Goal: Information Seeking & Learning: Learn about a topic

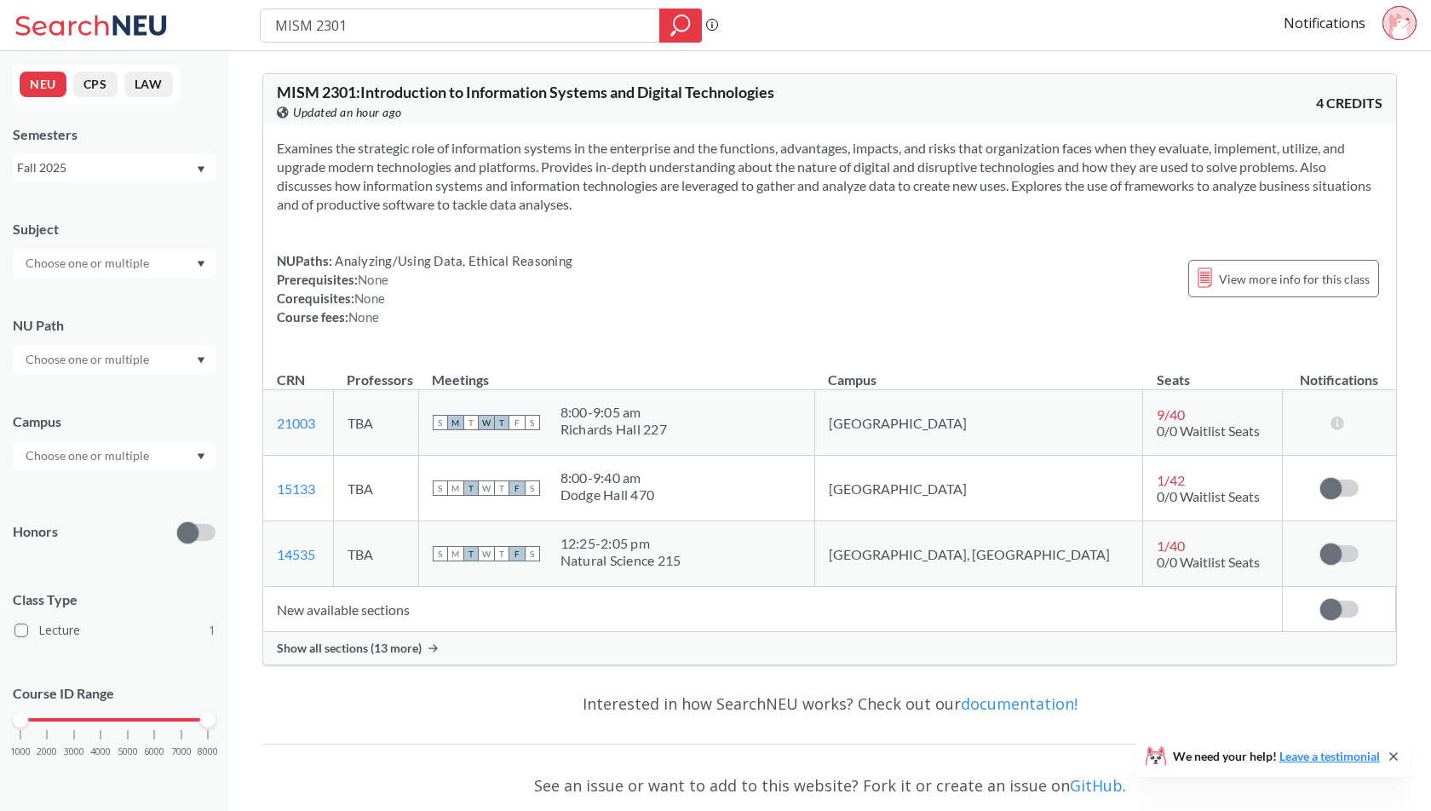
click at [399, 26] on input "MISM 2301" at bounding box center [460, 25] width 374 height 29
type input "intro to marketing"
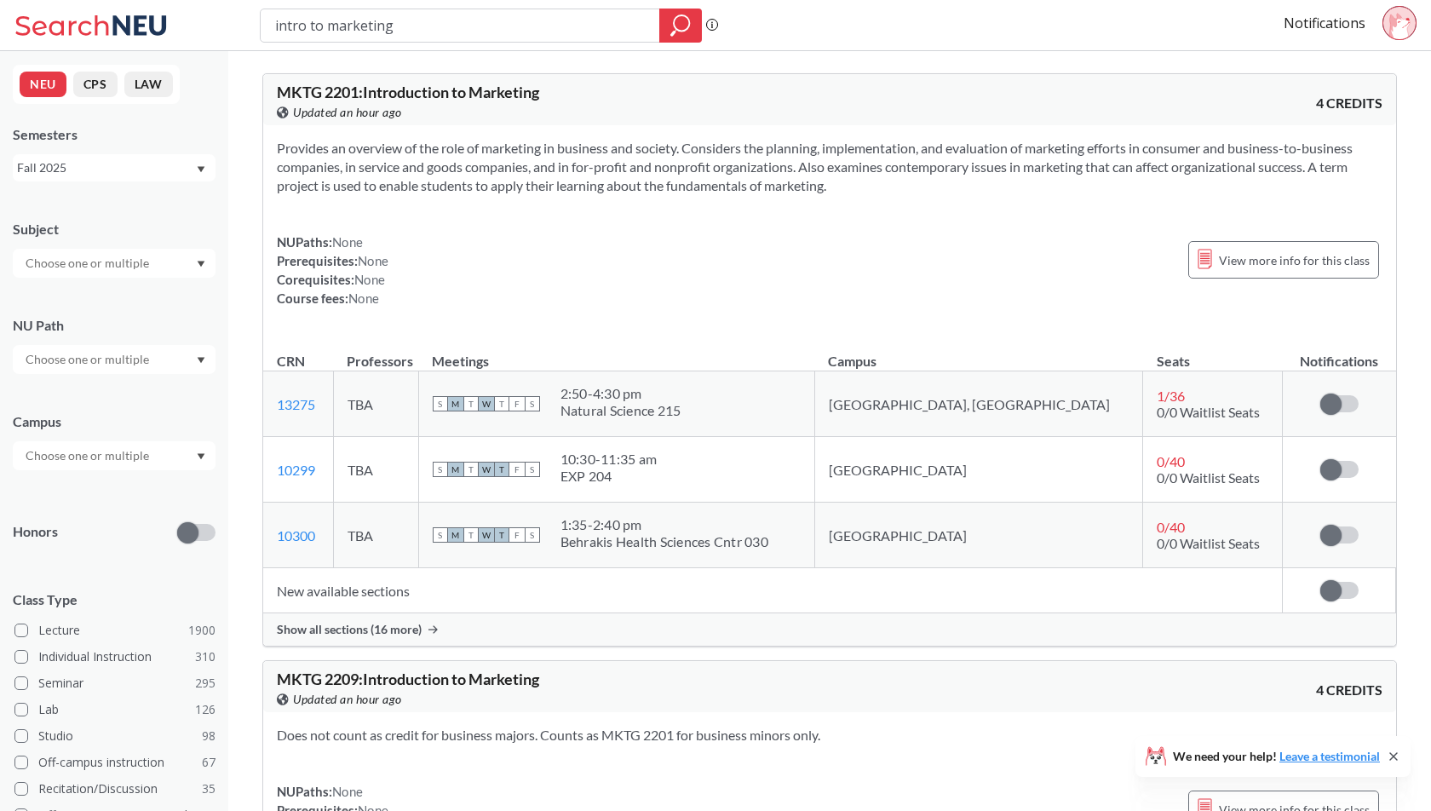
click at [402, 622] on span "Show all sections (16 more)" at bounding box center [349, 629] width 145 height 15
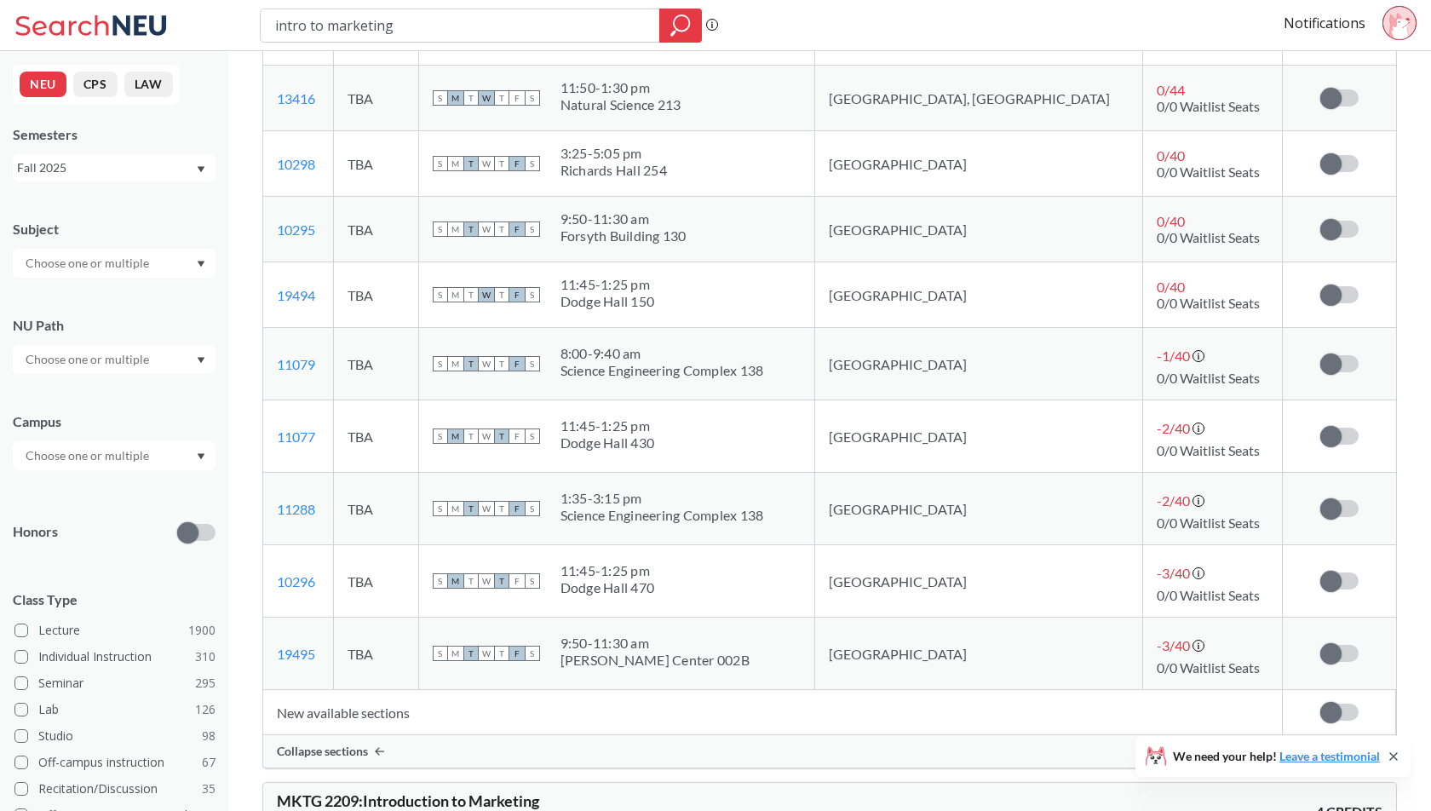
scroll to position [980, 0]
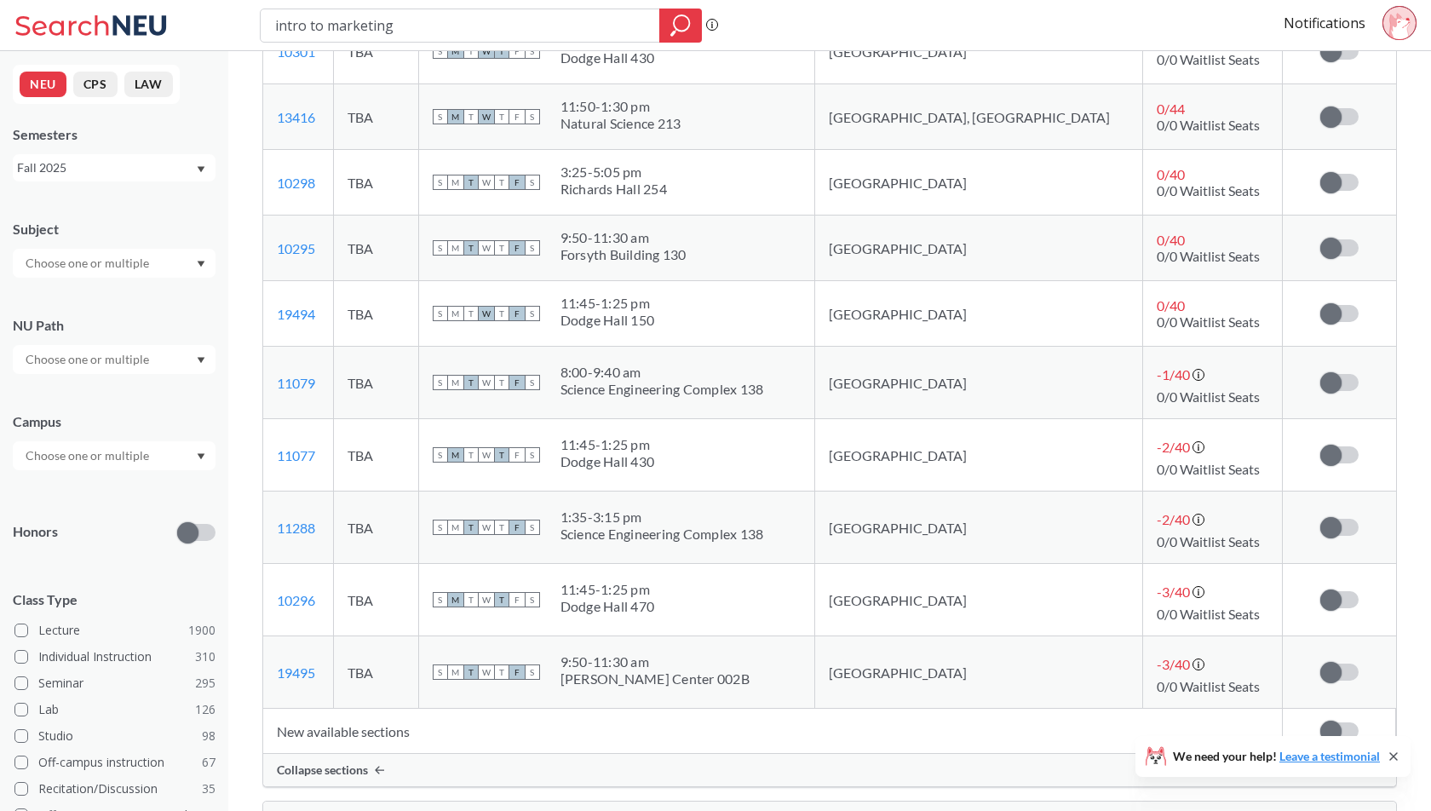
click at [651, 531] on div "Science Engineering Complex 138" at bounding box center [662, 533] width 204 height 17
drag, startPoint x: 639, startPoint y: 531, endPoint x: 861, endPoint y: 528, distance: 222.3
click at [801, 528] on div "S M T W T F S 1:35 - 3:15 pm Science Engineering Complex 138" at bounding box center [617, 526] width 368 height 37
drag, startPoint x: 861, startPoint y: 528, endPoint x: 651, endPoint y: 534, distance: 210.4
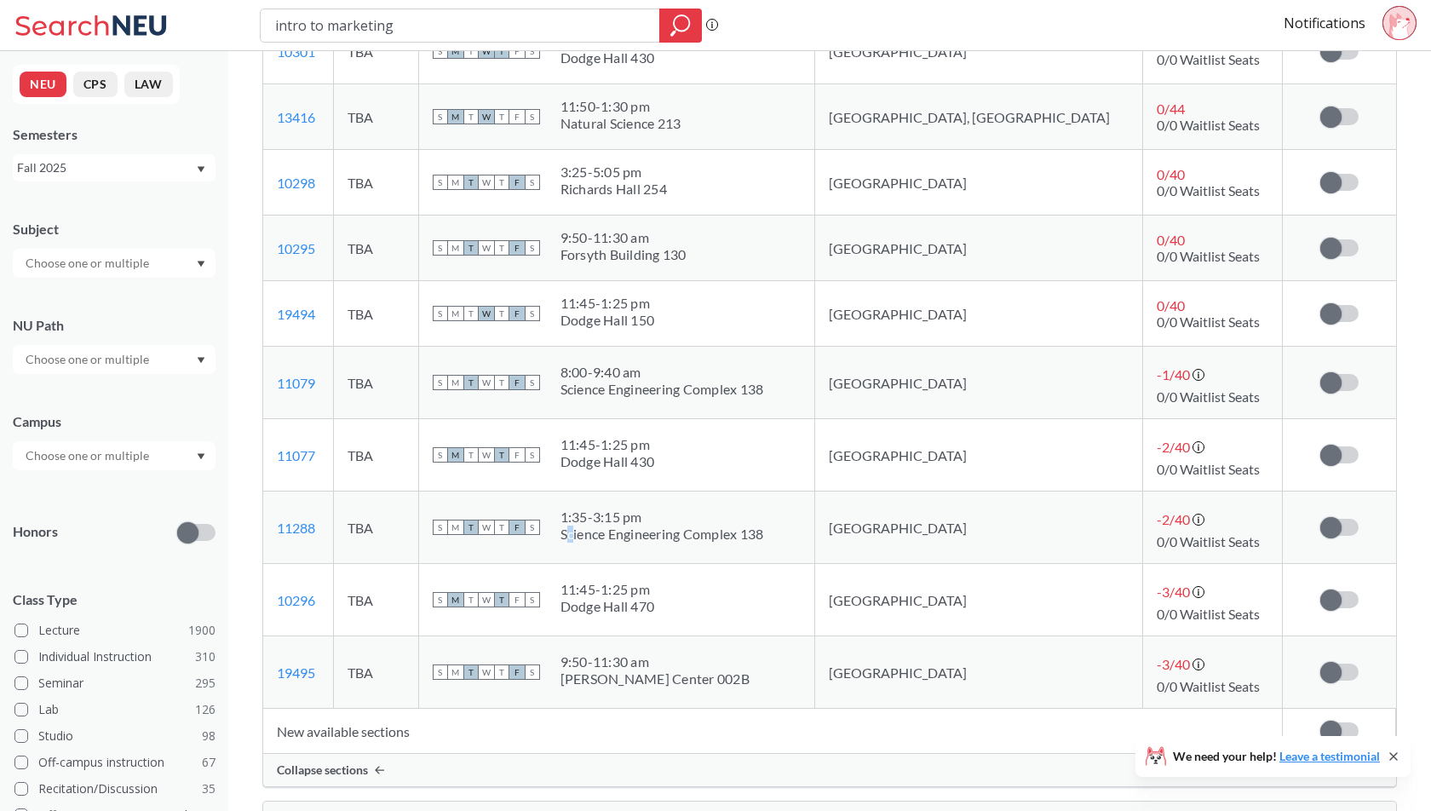
click at [651, 534] on div "S M T W T F S 1:35 - 3:15 pm Science Engineering Complex 138" at bounding box center [617, 526] width 368 height 37
drag, startPoint x: 643, startPoint y: 533, endPoint x: 876, endPoint y: 514, distance: 233.3
click at [801, 514] on div "S M T W T F S 1:35 - 3:15 pm Science Engineering Complex 138" at bounding box center [617, 526] width 368 height 37
click at [801, 526] on div "S M T W T F S 1:35 - 3:15 pm Science Engineering Complex 138" at bounding box center [617, 526] width 368 height 37
click at [764, 536] on div "Science Engineering Complex 138" at bounding box center [662, 533] width 204 height 17
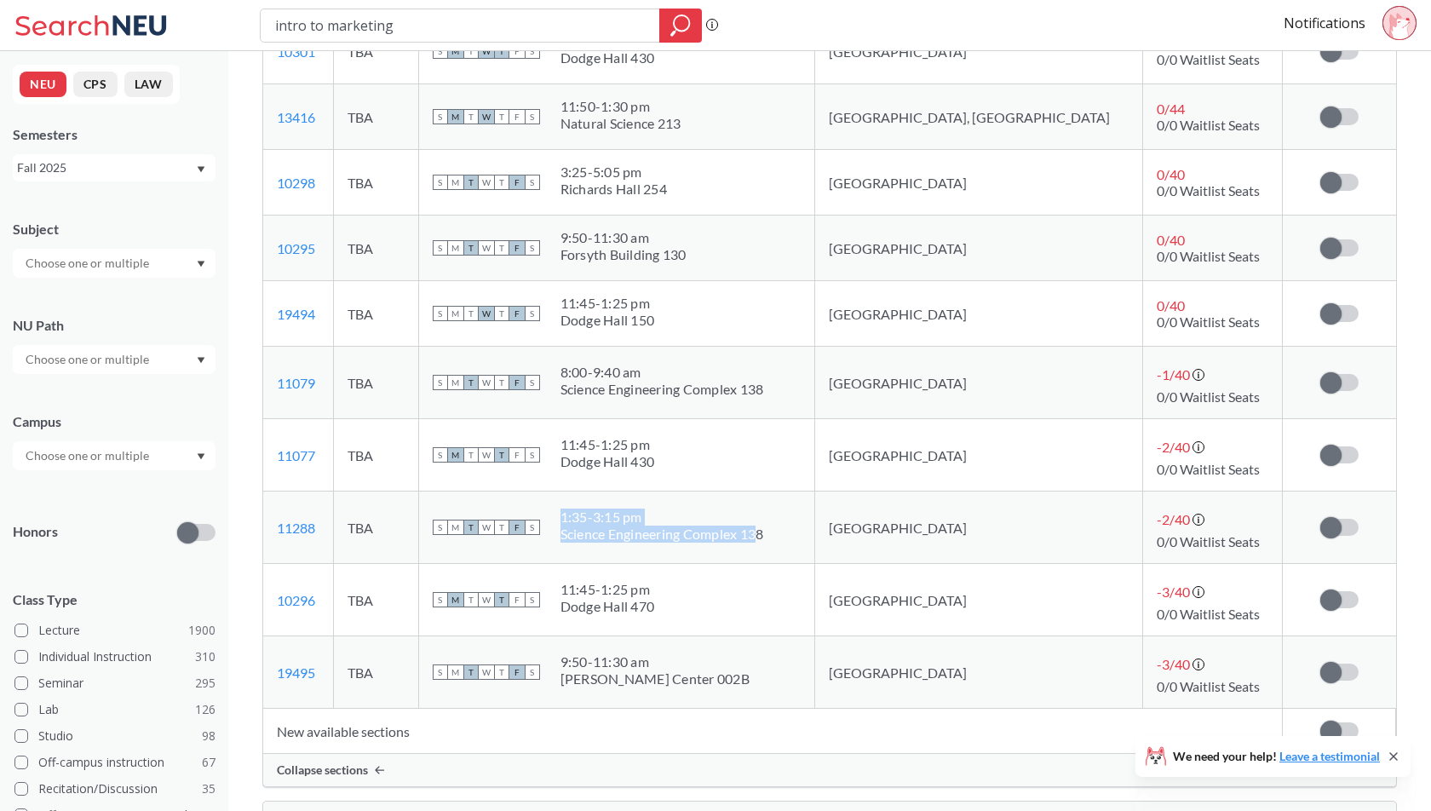
drag, startPoint x: 845, startPoint y: 524, endPoint x: 646, endPoint y: 503, distance: 200.3
click at [646, 508] on span "1:35 - 3:15 pm Science Engineering Complex 138" at bounding box center [662, 525] width 204 height 34
click at [646, 508] on div "1:35 - 3:15 pm" at bounding box center [662, 516] width 204 height 17
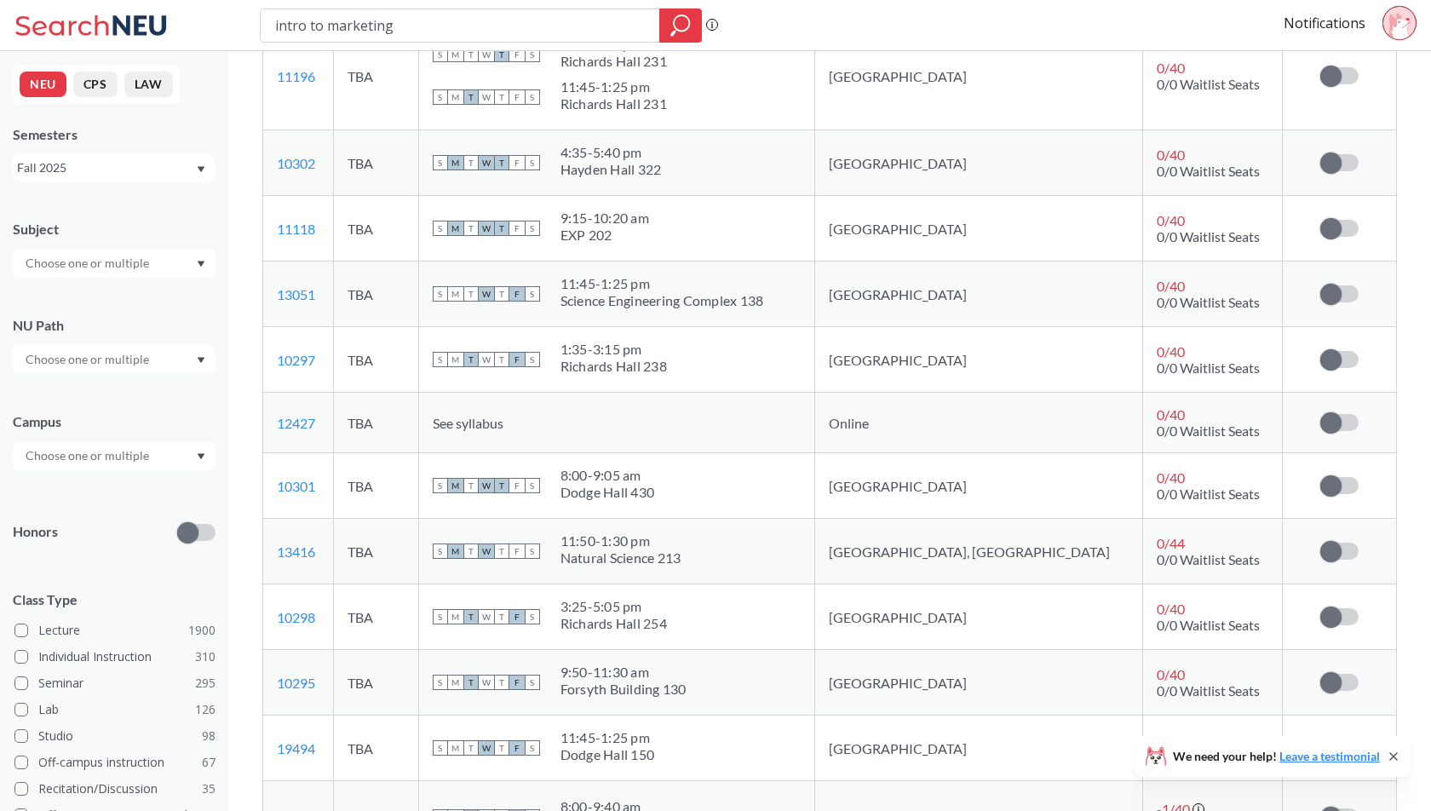
scroll to position [538, 0]
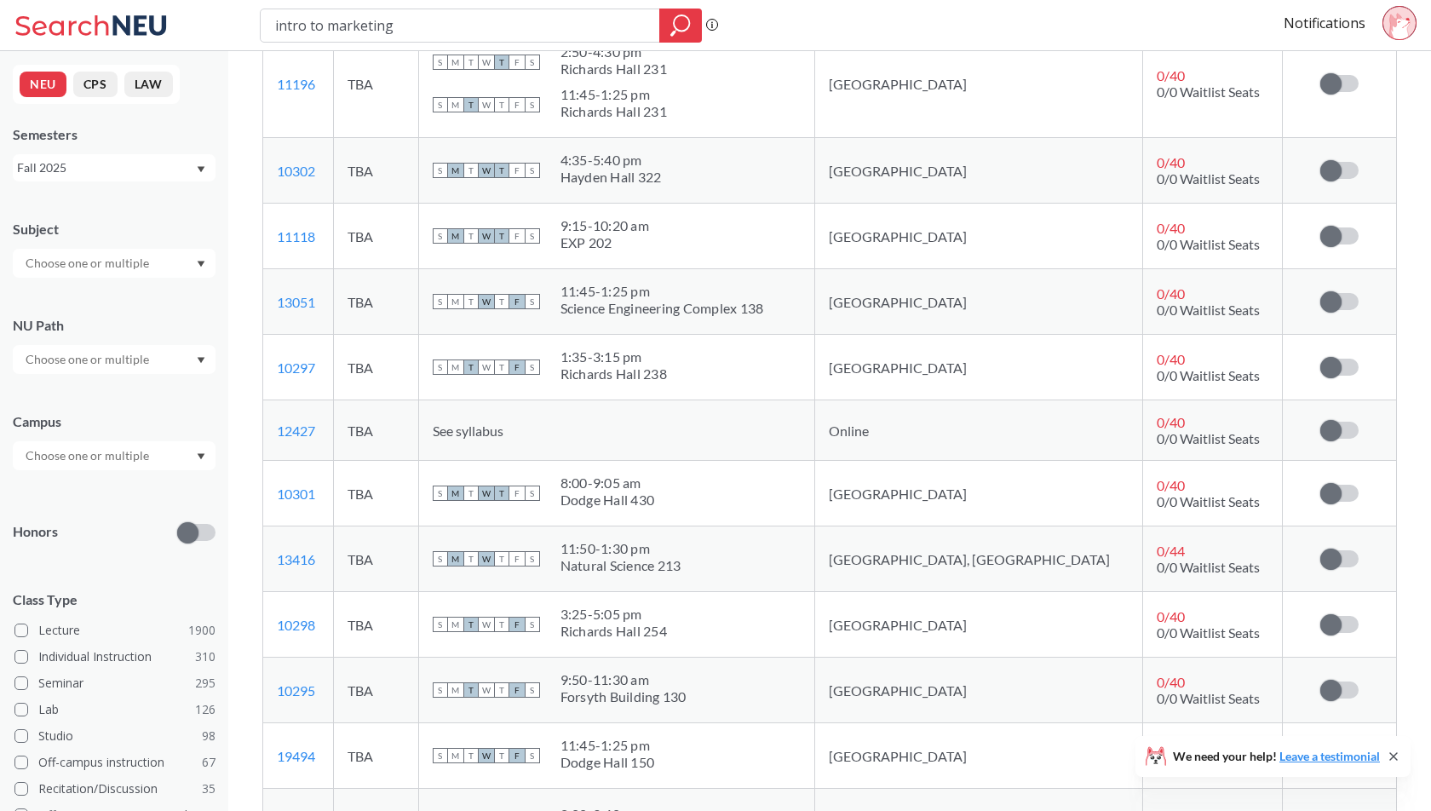
click at [764, 303] on div "Science Engineering Complex 138" at bounding box center [662, 308] width 204 height 17
click at [764, 310] on div "Science Engineering Complex 138" at bounding box center [662, 308] width 204 height 17
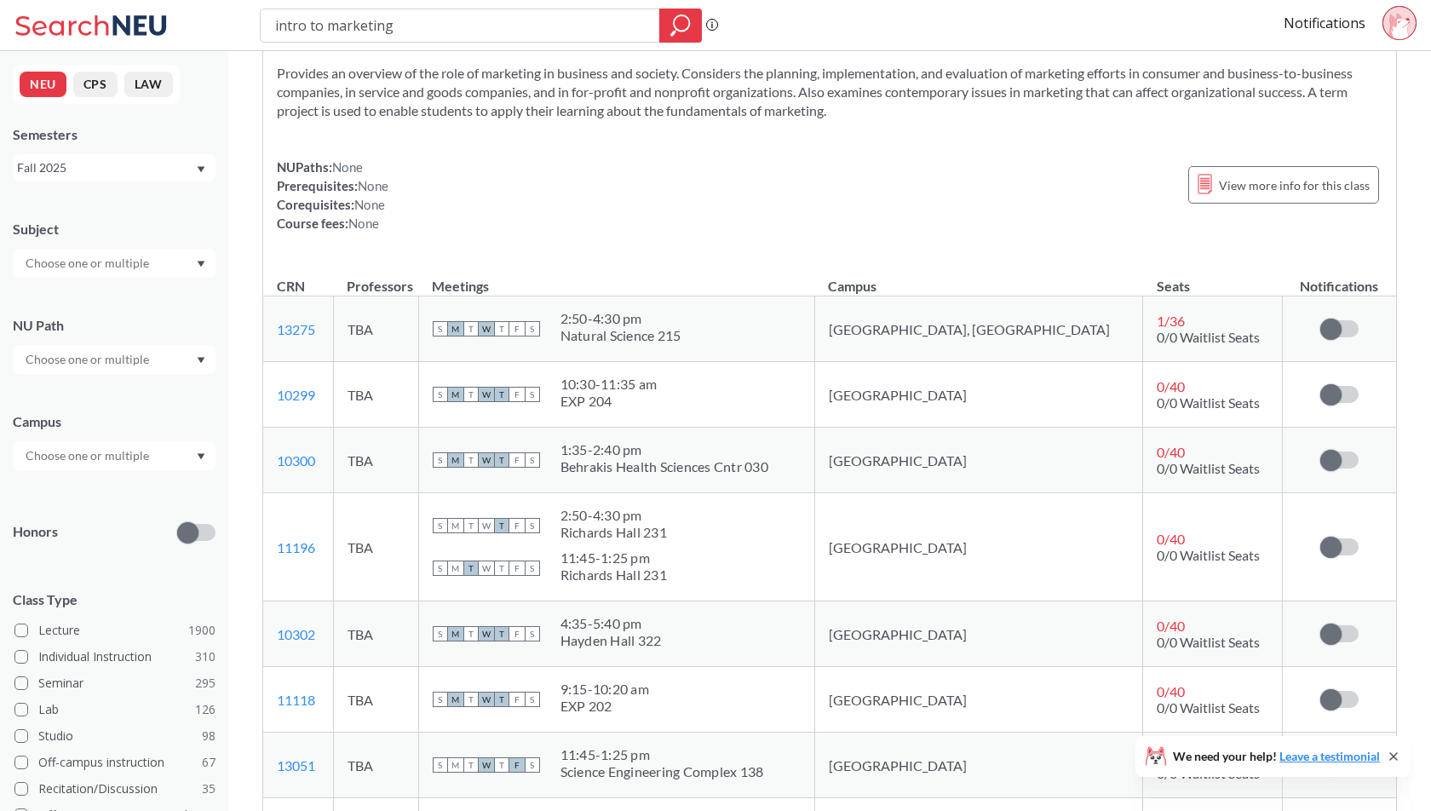
scroll to position [74, 0]
